Goal: Communication & Community: Connect with others

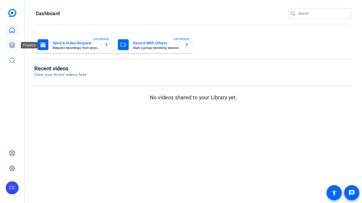
click at [12, 45] on icon at bounding box center [11, 44] width 5 height 5
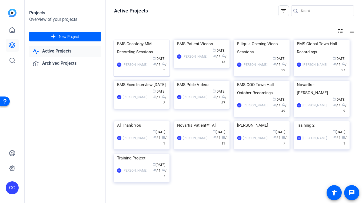
click at [141, 56] on div "BMS Oncology MM Recording Sessions" at bounding box center [141, 48] width 49 height 16
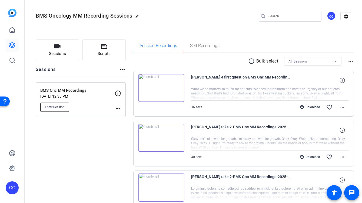
click at [52, 106] on span "Enter Session" at bounding box center [55, 107] width 20 height 4
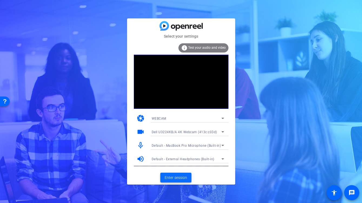
click at [185, 177] on span "Enter session" at bounding box center [176, 178] width 22 height 6
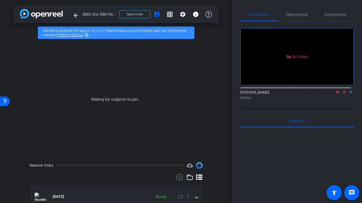
click at [335, 94] on icon at bounding box center [337, 92] width 4 height 4
click at [139, 12] on span "Send invite" at bounding box center [135, 14] width 16 height 4
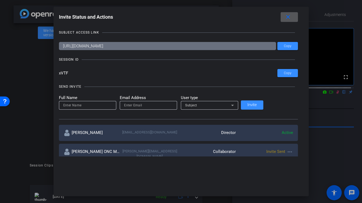
click at [148, 105] on input "email" at bounding box center [148, 105] width 49 height 6
paste input "[PERSON_NAME][EMAIL_ADDRESS][PERSON_NAME][DOMAIN_NAME]"
type input "[PERSON_NAME][EMAIL_ADDRESS][PERSON_NAME][DOMAIN_NAME]"
click at [102, 106] on input at bounding box center [87, 105] width 49 height 6
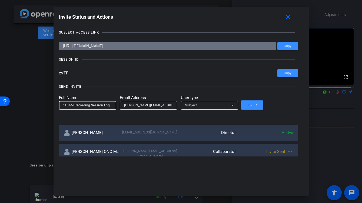
scroll to position [0, 13]
type input "MBaker 10AM Recording Session Log In"
click at [257, 103] on span "Invite" at bounding box center [251, 105] width 9 height 4
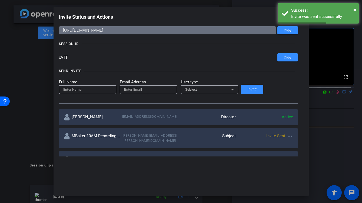
scroll to position [73, 0]
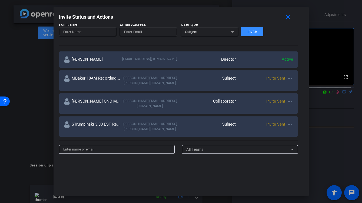
click at [328, 140] on div at bounding box center [181, 101] width 362 height 203
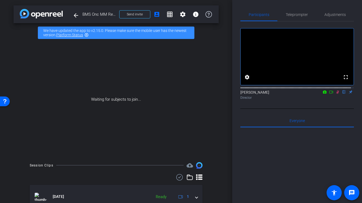
click at [119, 10] on button "Send invite" at bounding box center [134, 14] width 31 height 8
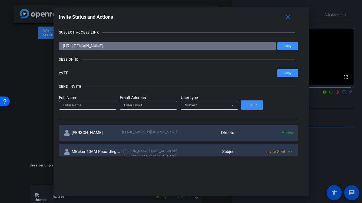
click at [327, 96] on div at bounding box center [181, 101] width 362 height 203
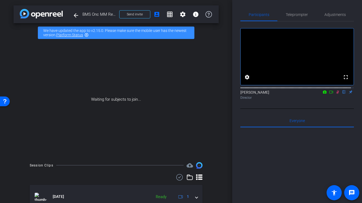
click at [321, 94] on mat-icon at bounding box center [324, 91] width 6 height 5
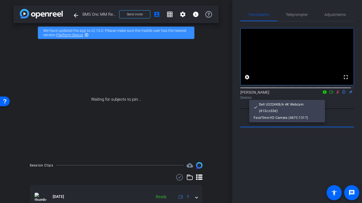
click at [322, 97] on div at bounding box center [181, 101] width 362 height 203
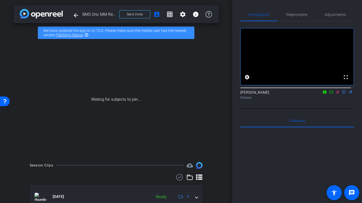
click at [329, 94] on icon at bounding box center [331, 92] width 4 height 4
